Goal: Task Accomplishment & Management: Complete application form

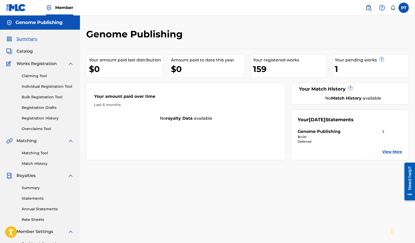
click at [26, 81] on div "Claiming Tool Individual Registration Tool Bulk Registration Tool Registration …" at bounding box center [40, 99] width 68 height 65
click at [26, 87] on link "Individual Registration Tool" at bounding box center [48, 86] width 52 height 5
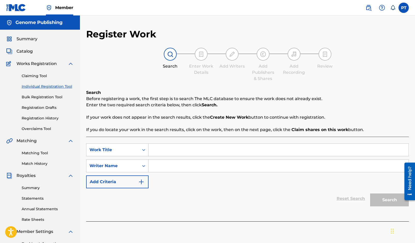
click at [185, 149] on input "Search Form" at bounding box center [278, 150] width 260 height 12
paste input "Halfway There"
type input "Halfway There"
click at [183, 166] on input "Search Form" at bounding box center [278, 166] width 260 height 12
type input "PA TR"
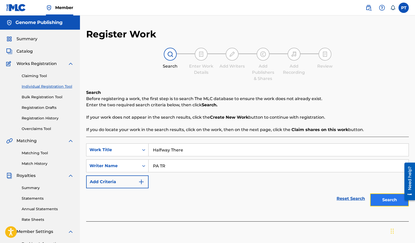
click at [380, 201] on button "Search" at bounding box center [389, 199] width 39 height 13
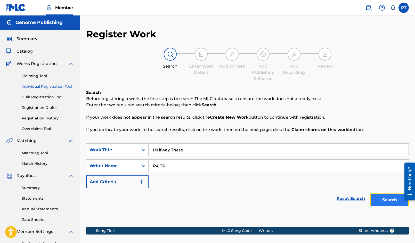
click at [390, 203] on button "Search" at bounding box center [389, 199] width 39 height 13
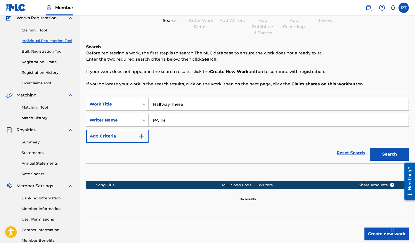
scroll to position [77, 0]
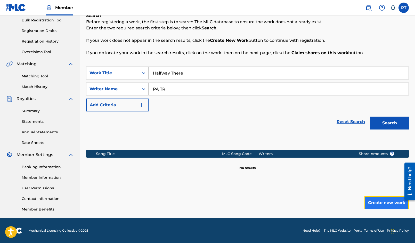
click at [388, 202] on button "Create new work" at bounding box center [386, 202] width 44 height 13
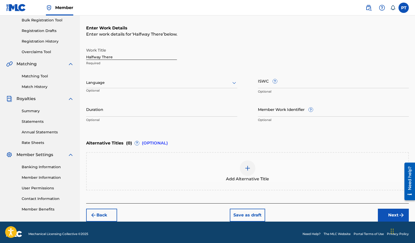
click at [187, 85] on div at bounding box center [161, 82] width 151 height 6
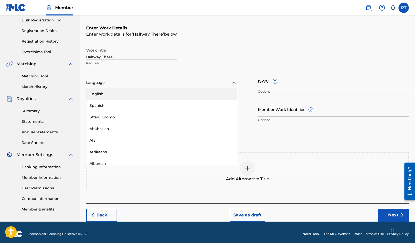
click at [107, 92] on div "English" at bounding box center [161, 94] width 150 height 12
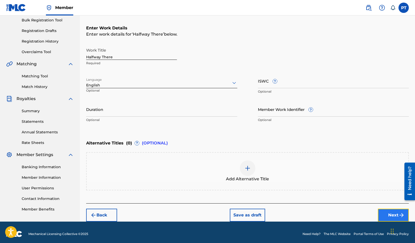
click at [391, 214] on button "Next" at bounding box center [392, 214] width 31 height 13
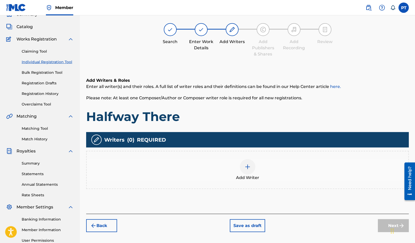
scroll to position [23, 0]
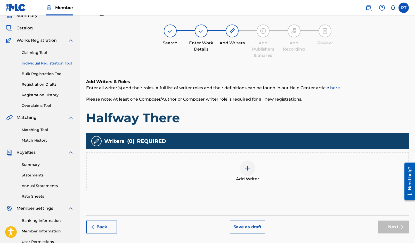
click at [247, 169] on img at bounding box center [247, 168] width 6 height 6
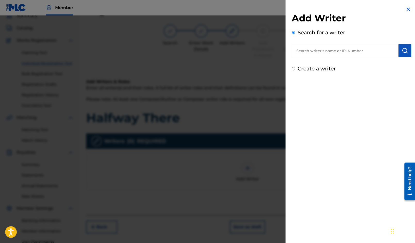
click at [320, 53] on input "text" at bounding box center [344, 50] width 107 height 13
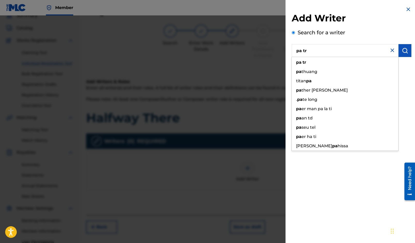
type input "pa tr"
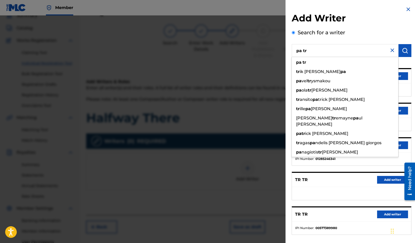
scroll to position [24, 0]
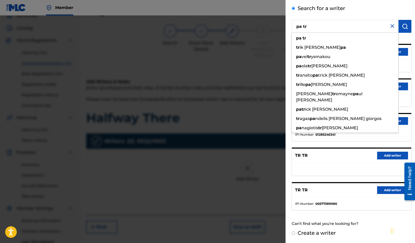
click at [333, 27] on input "pa tr" at bounding box center [344, 26] width 107 height 13
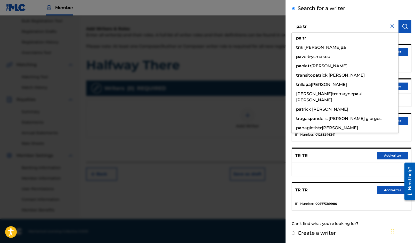
scroll to position [77, 0]
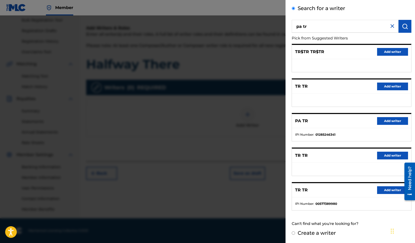
click at [377, 226] on div "Can't find what you're looking for?" at bounding box center [351, 223] width 120 height 11
click at [396, 120] on button "Add writer" at bounding box center [392, 121] width 31 height 8
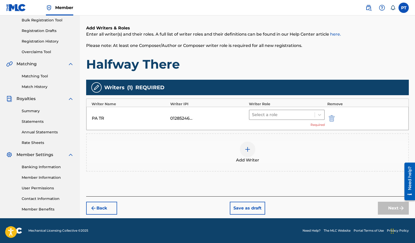
click at [283, 113] on div at bounding box center [282, 114] width 60 height 7
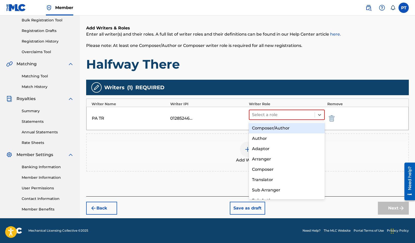
click at [263, 128] on div "Composer/Author" at bounding box center [287, 128] width 76 height 10
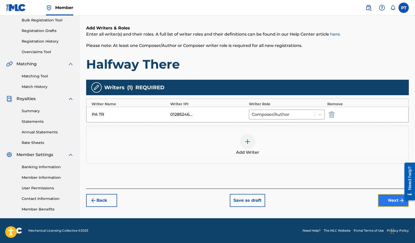
click at [383, 200] on button "Next" at bounding box center [392, 200] width 31 height 13
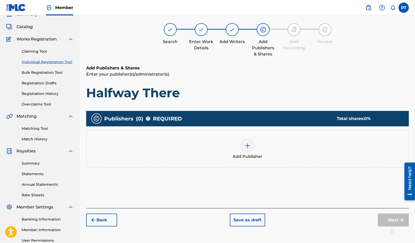
scroll to position [23, 0]
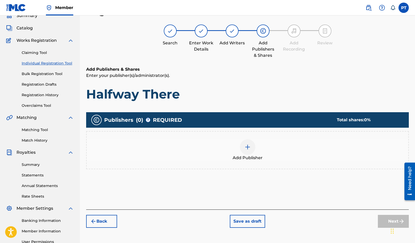
click at [250, 147] on img at bounding box center [247, 147] width 6 height 6
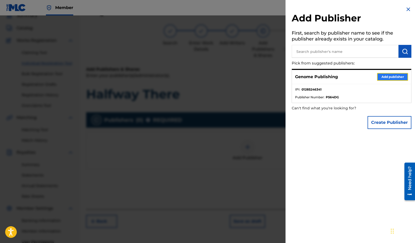
click at [389, 75] on button "Add publisher" at bounding box center [392, 77] width 31 height 8
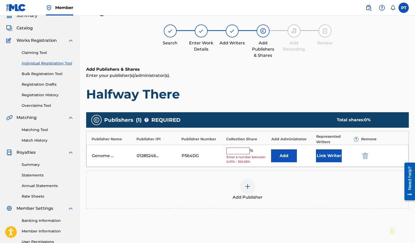
click at [243, 150] on input "text" at bounding box center [237, 150] width 23 height 7
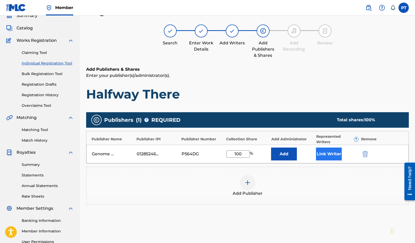
type input "100"
click at [328, 156] on button "Link Writer" at bounding box center [329, 153] width 26 height 13
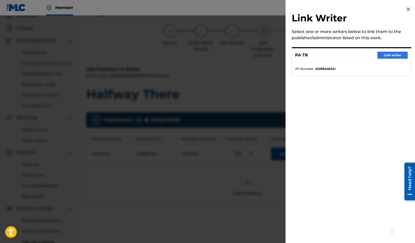
click at [390, 57] on button "Link writer" at bounding box center [392, 55] width 31 height 8
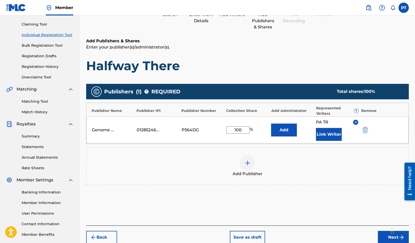
scroll to position [67, 0]
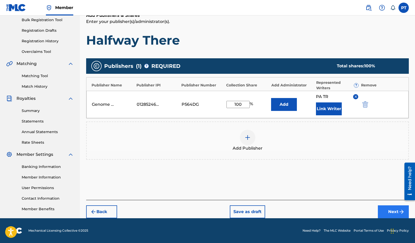
click at [388, 209] on button "Next" at bounding box center [392, 211] width 31 height 13
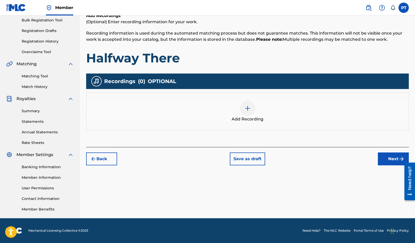
scroll to position [77, 0]
click at [248, 109] on img at bounding box center [247, 108] width 6 height 6
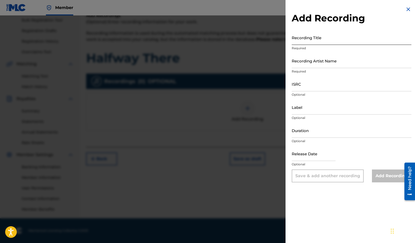
click at [362, 43] on input "Recording Title" at bounding box center [351, 37] width 120 height 15
paste input "Halfway There"
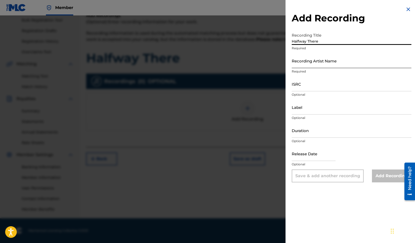
type input "Halfway There"
click at [328, 64] on input "Recording Artist Name" at bounding box center [351, 60] width 120 height 15
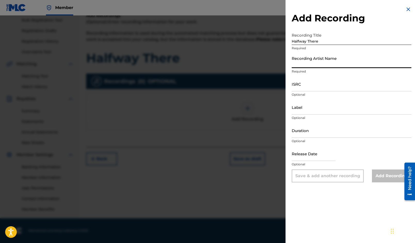
click at [305, 63] on input "Recording Artist Name" at bounding box center [351, 60] width 120 height 15
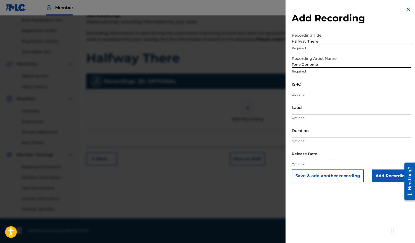
type input "Tone Genome"
click at [310, 158] on input "text" at bounding box center [313, 153] width 44 height 15
select select "8"
select select "2025"
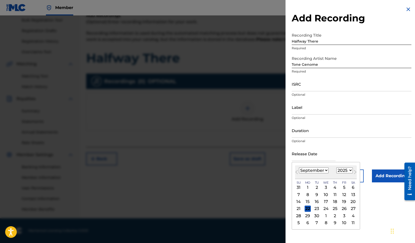
drag, startPoint x: 309, startPoint y: 208, endPoint x: 311, endPoint y: 206, distance: 3.0
click at [310, 208] on div "22" at bounding box center [307, 208] width 6 height 6
type input "[DATE]"
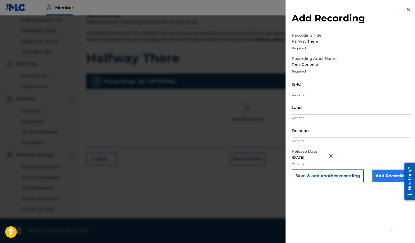
click at [383, 179] on input "Add Recording" at bounding box center [391, 175] width 39 height 13
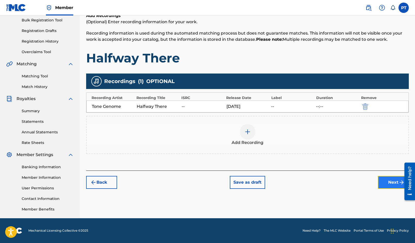
click at [389, 183] on button "Next" at bounding box center [392, 182] width 31 height 13
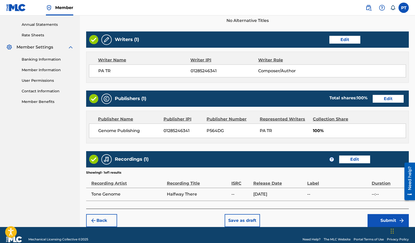
scroll to position [193, 0]
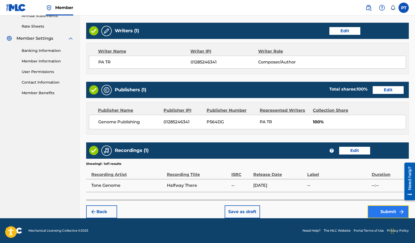
click at [380, 211] on button "Submit" at bounding box center [387, 211] width 41 height 13
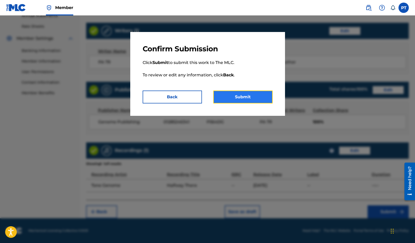
click at [249, 98] on button "Submit" at bounding box center [242, 96] width 59 height 13
